Goal: Obtain resource: Download file/media

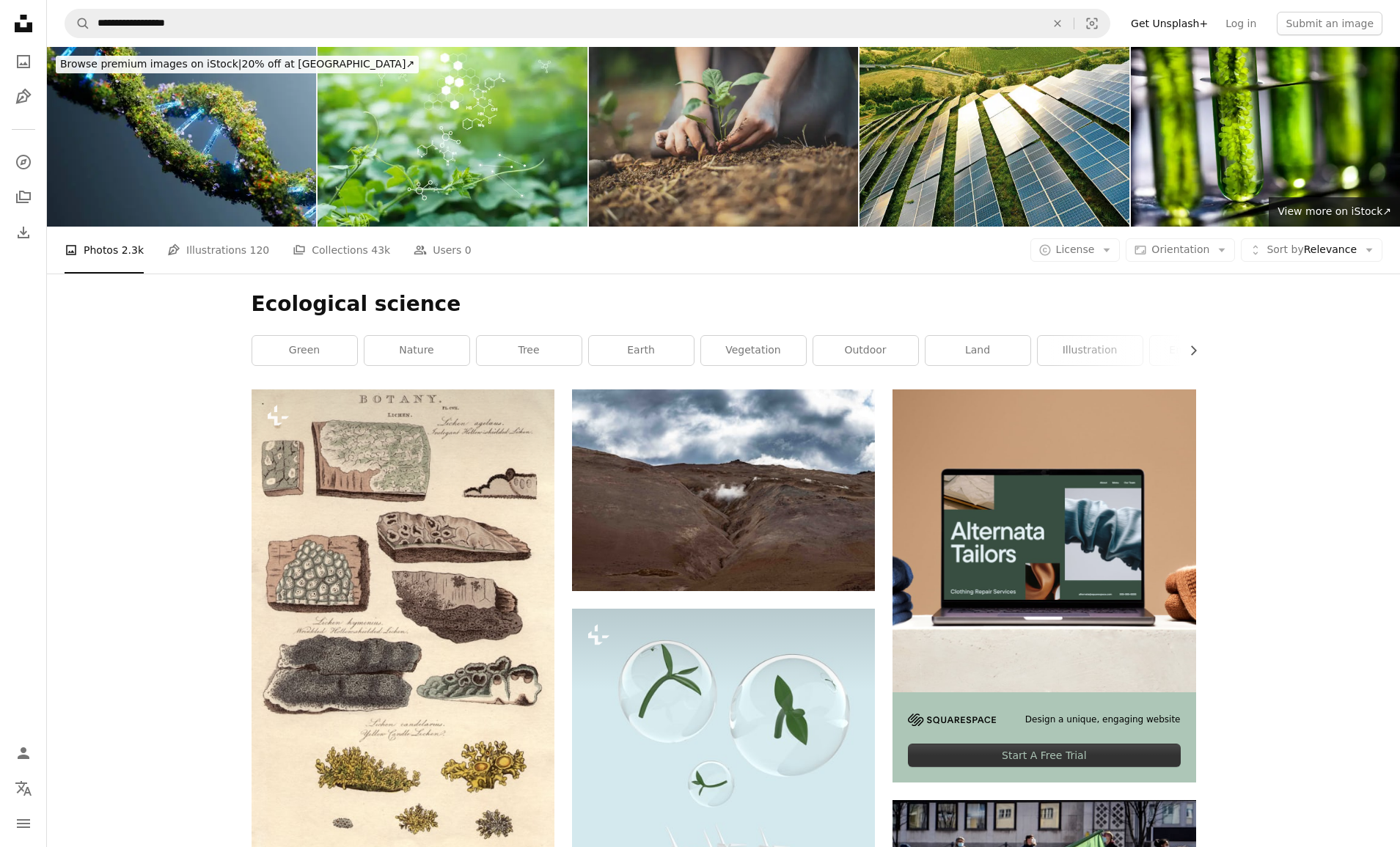
scroll to position [66570, 0]
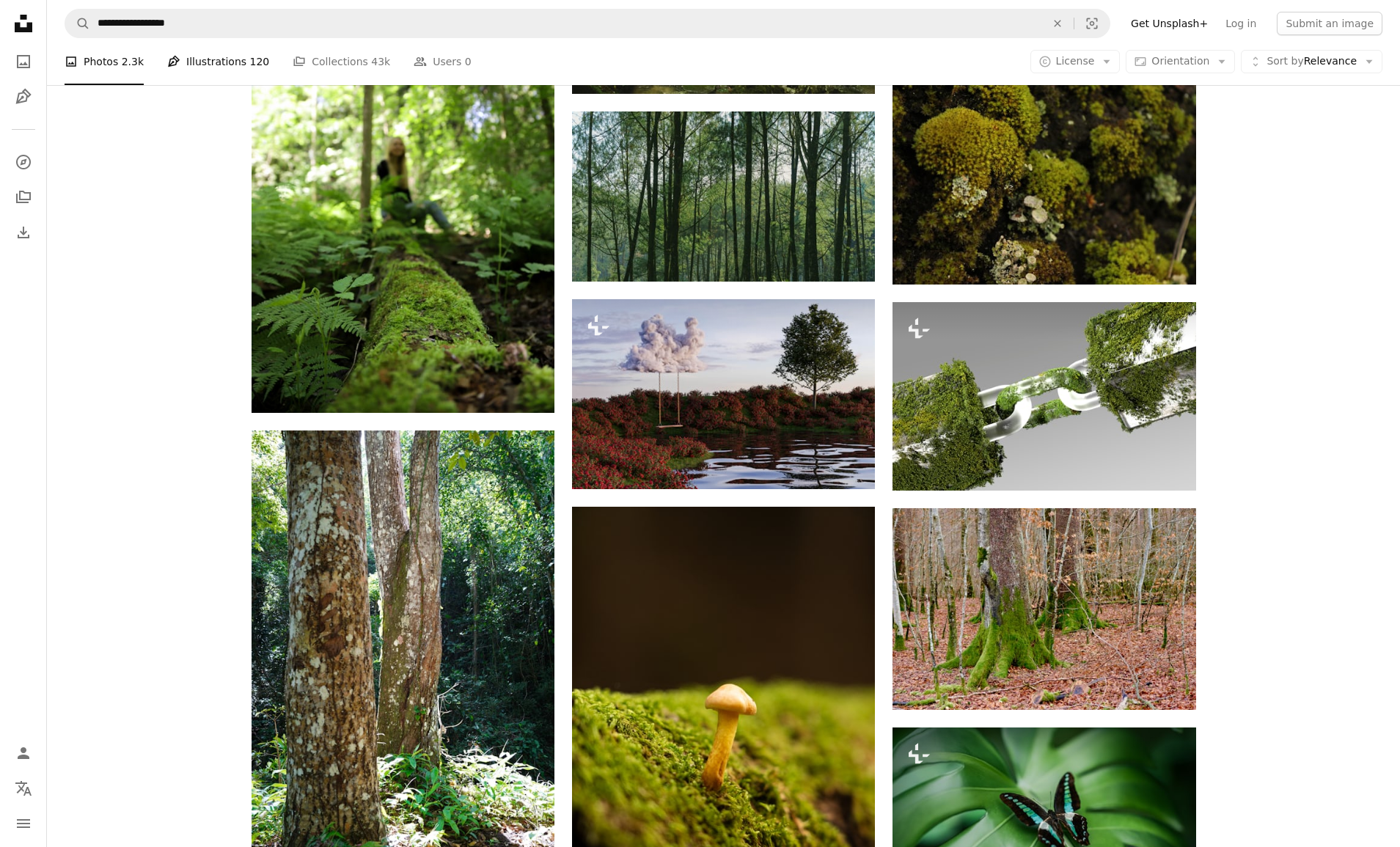
click at [201, 62] on link "Pen Tool Illustrations 120" at bounding box center [218, 62] width 102 height 47
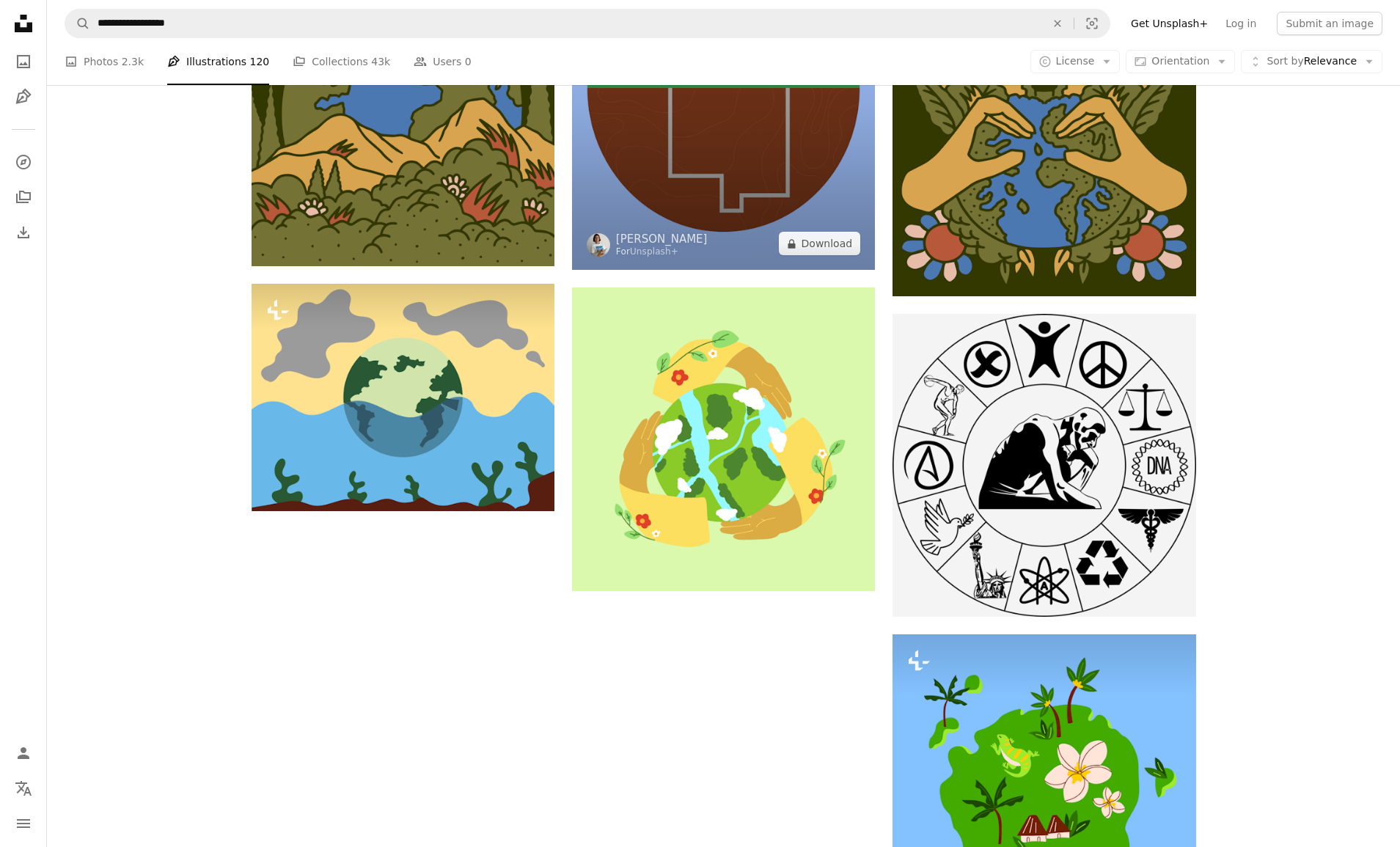
scroll to position [1838, 0]
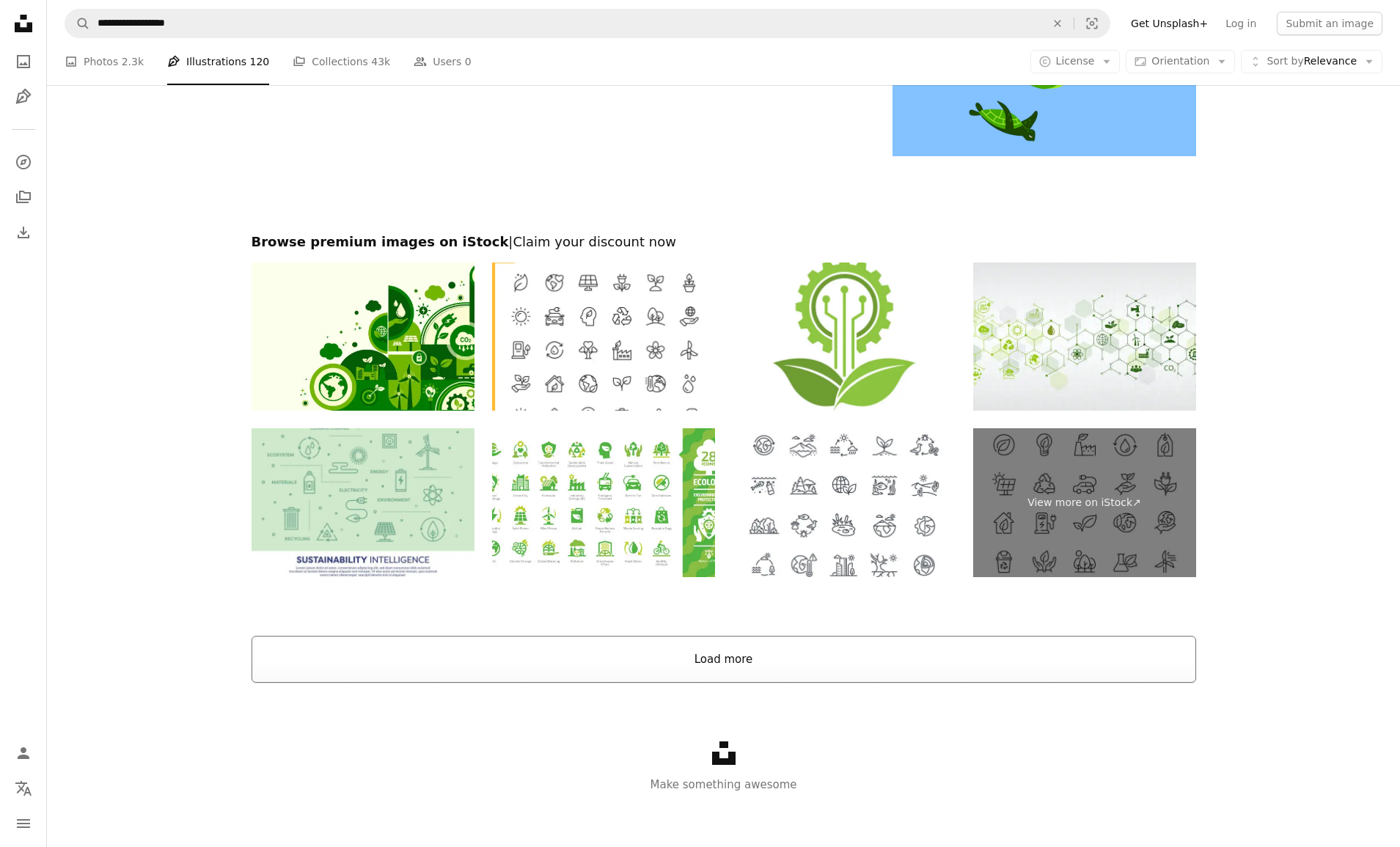
click at [677, 648] on button "Load more" at bounding box center [723, 659] width 944 height 47
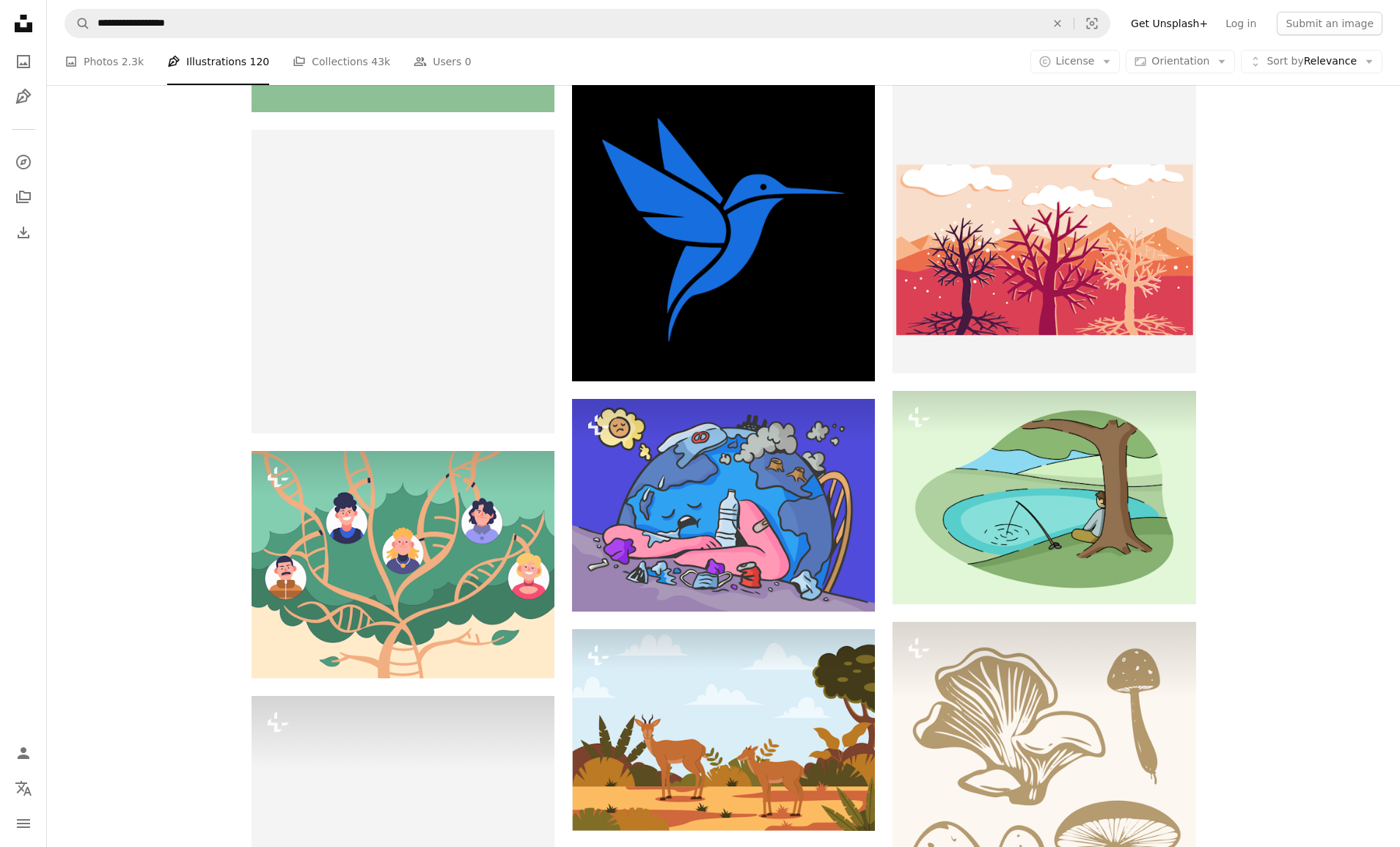
scroll to position [52030, 0]
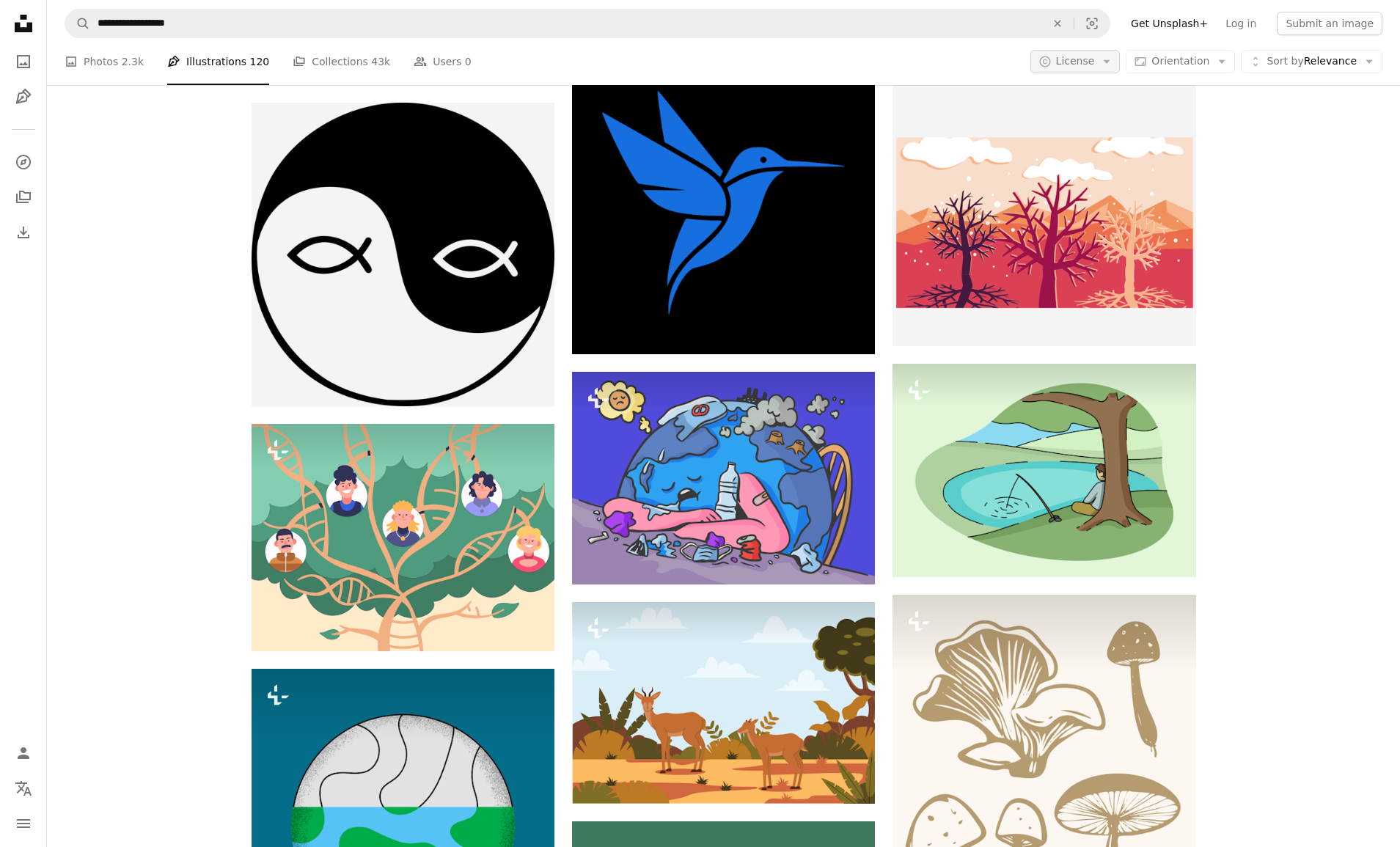
click at [1110, 63] on icon "button" at bounding box center [1106, 62] width 6 height 4
click at [1102, 172] on span "Free" at bounding box center [1113, 179] width 89 height 15
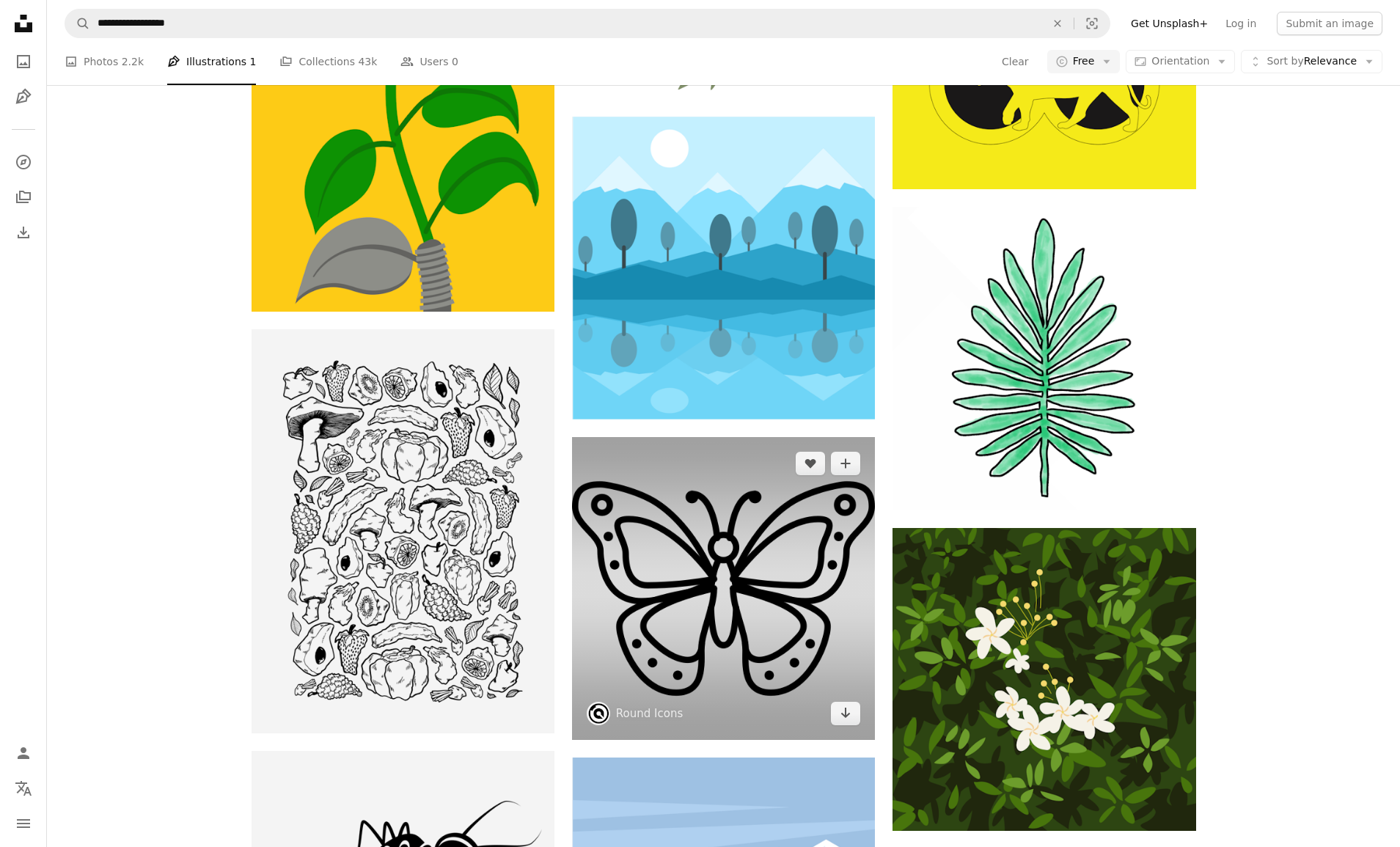
scroll to position [18945, 0]
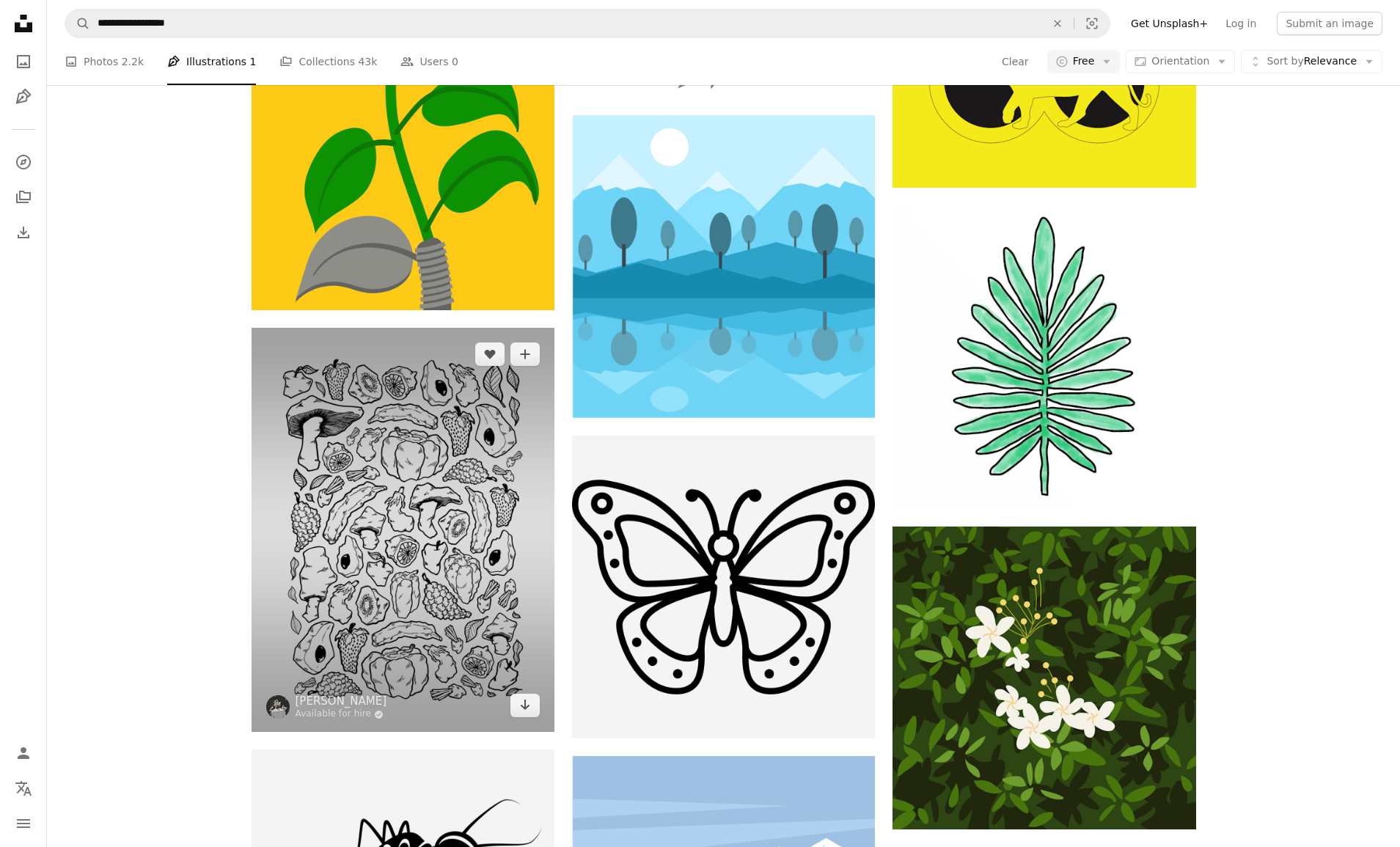
click at [454, 488] on img at bounding box center [402, 530] width 303 height 404
